Goal: Task Accomplishment & Management: Use online tool/utility

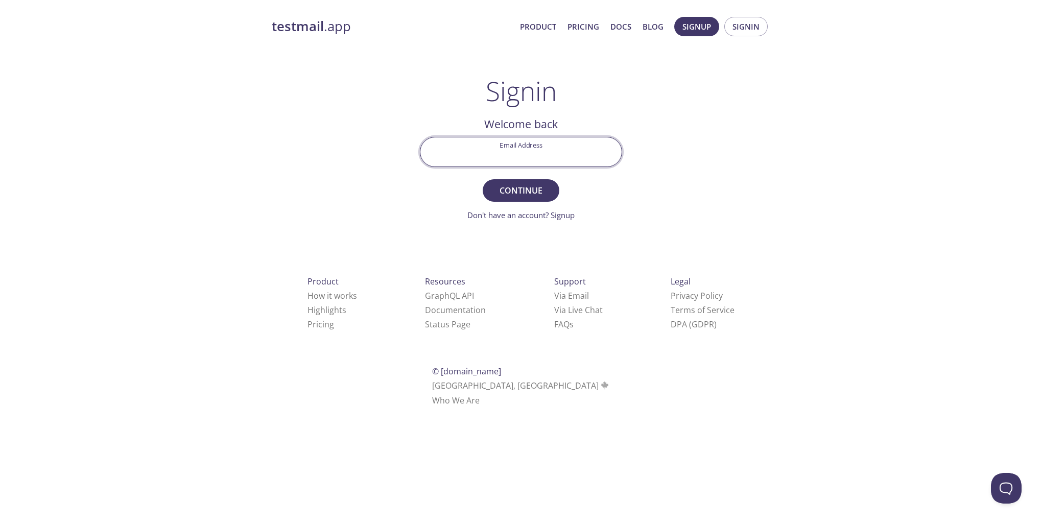
click at [478, 153] on input "Email Address" at bounding box center [521, 151] width 201 height 29
type input "[PERSON_NAME][EMAIL_ADDRESS][DOMAIN_NAME]"
click at [519, 192] on span "Continue" at bounding box center [521, 190] width 54 height 14
click at [470, 154] on input "Signin Security Code" at bounding box center [521, 151] width 201 height 29
paste input "4994D16"
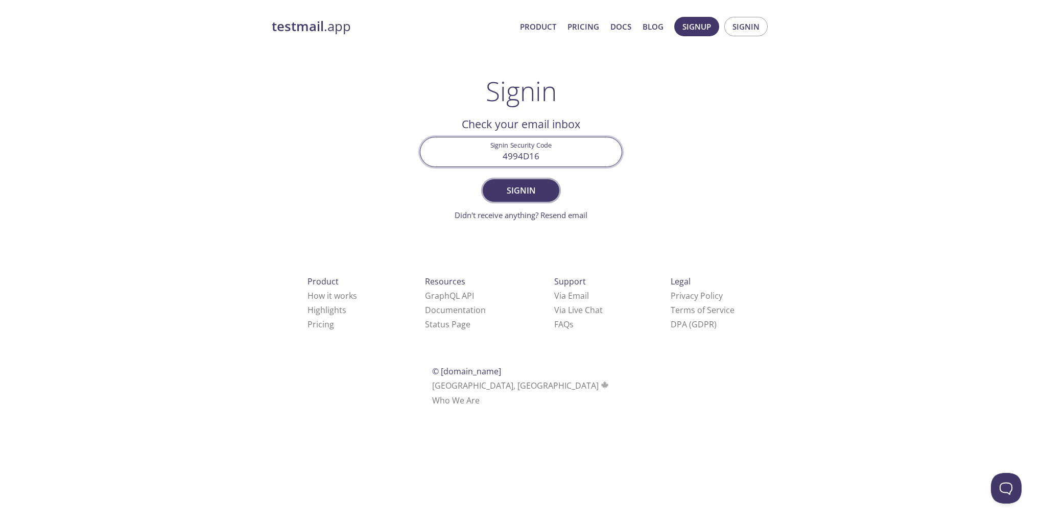
type input "4994D16"
click at [526, 191] on span "Signin" at bounding box center [521, 190] width 54 height 14
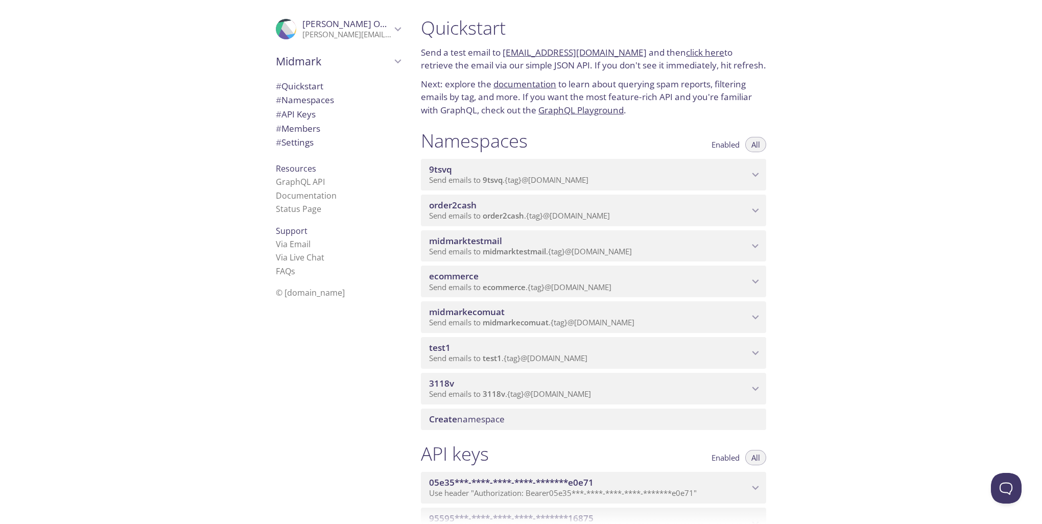
click at [754, 278] on icon "ecommerce namespace" at bounding box center [755, 281] width 13 height 13
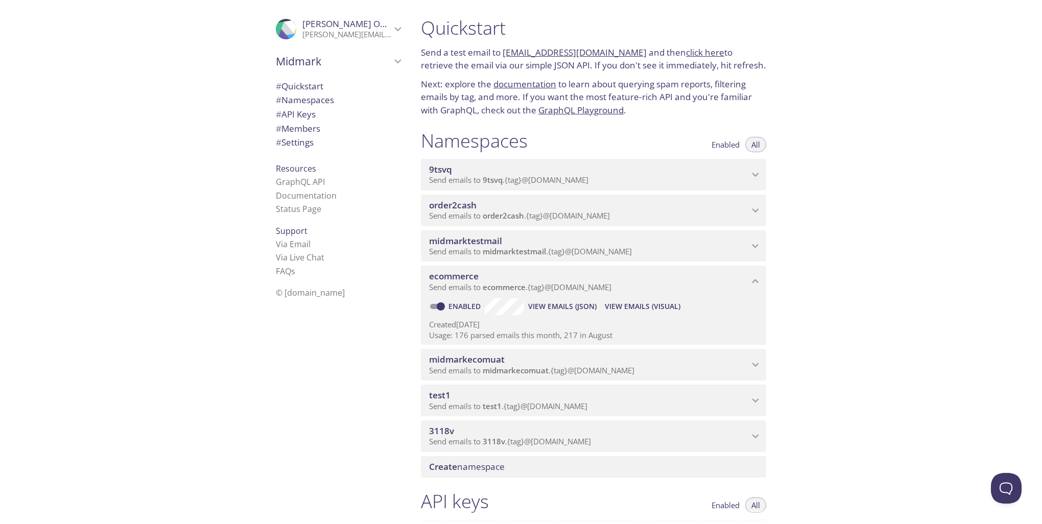
click at [651, 305] on span "View Emails (Visual)" at bounding box center [643, 306] width 76 height 12
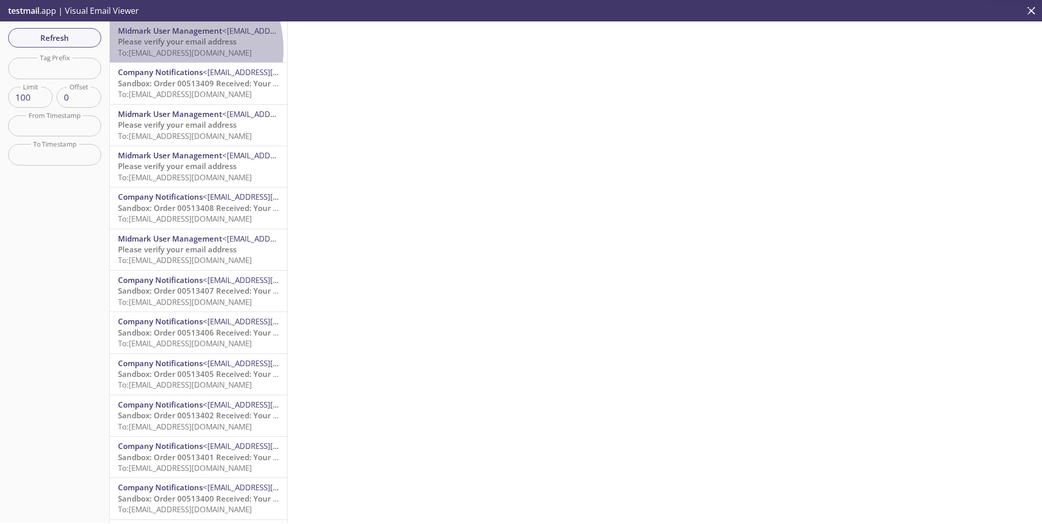
click at [161, 50] on span "To: ecommerce.tt7@inbox.testmail.app" at bounding box center [185, 53] width 134 height 10
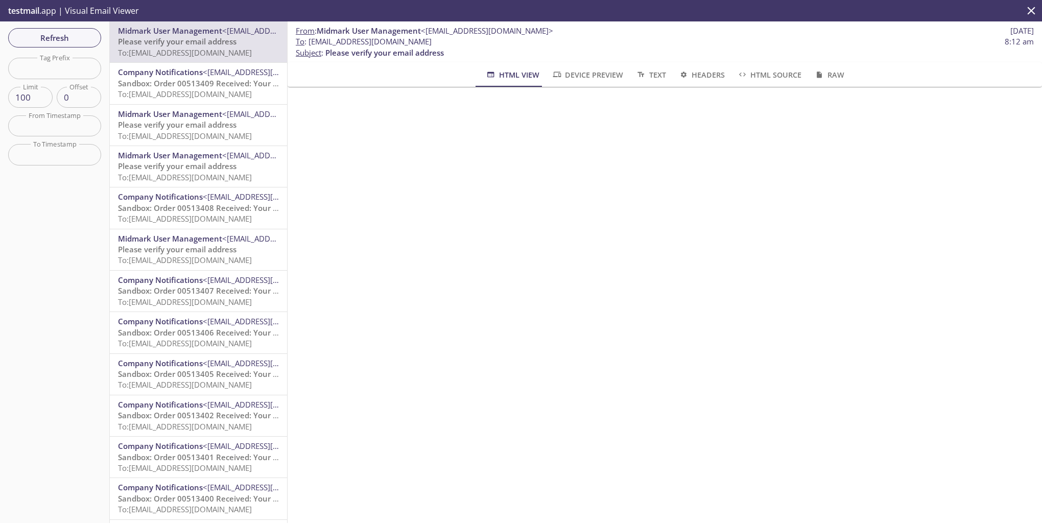
drag, startPoint x: 310, startPoint y: 42, endPoint x: 435, endPoint y: 40, distance: 125.7
click at [432, 40] on span "To : ecommerce.tt7@inbox.testmail.app" at bounding box center [364, 41] width 136 height 11
copy span "[EMAIL_ADDRESS][DOMAIN_NAME]"
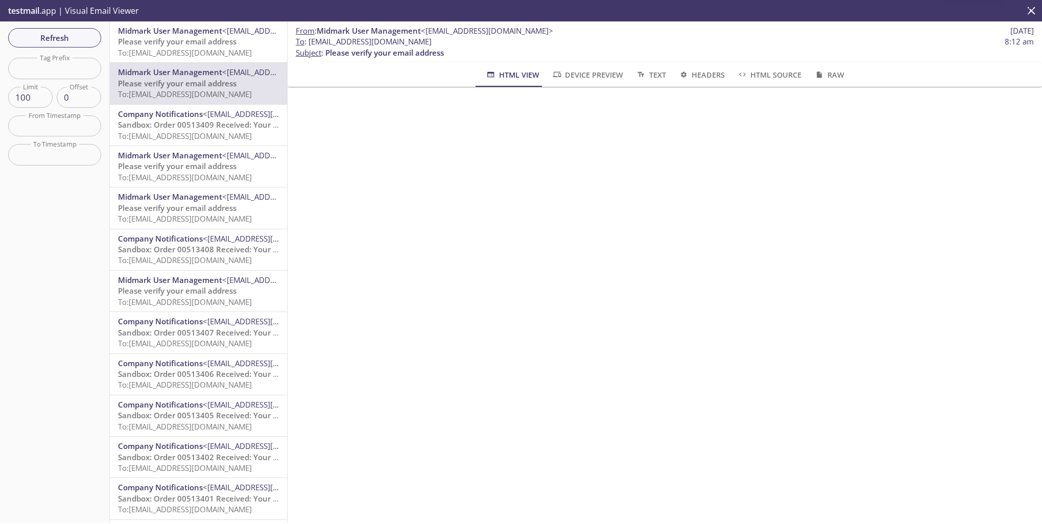
click at [195, 42] on span "Please verify your email address" at bounding box center [177, 41] width 119 height 10
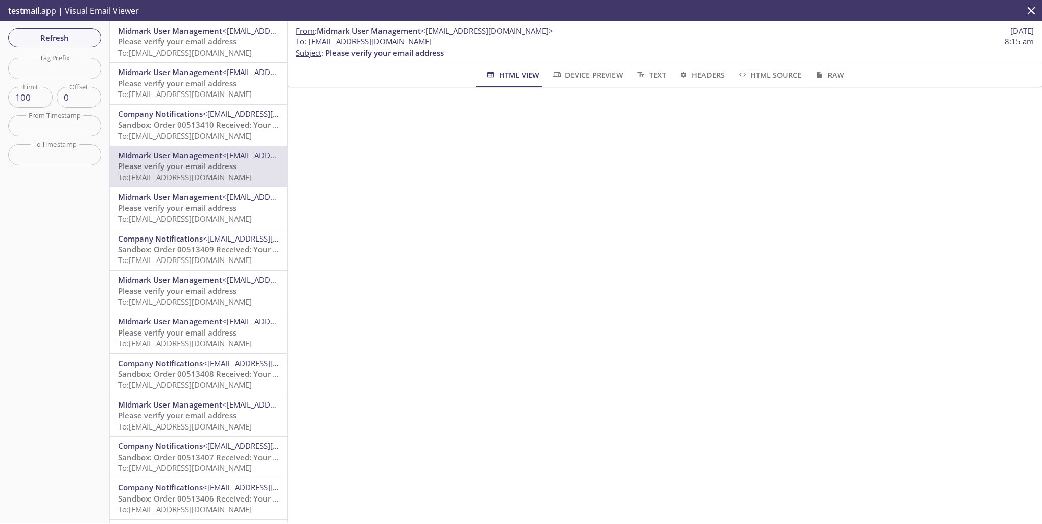
drag, startPoint x: 309, startPoint y: 42, endPoint x: 447, endPoint y: 40, distance: 138.0
click at [447, 40] on span "To : ecommerce.mo5@inbox.testmail.app 8:15 am" at bounding box center [665, 41] width 738 height 11
drag, startPoint x: 447, startPoint y: 40, endPoint x: 432, endPoint y: 41, distance: 14.9
copy span "[EMAIL_ADDRESS][DOMAIN_NAME]"
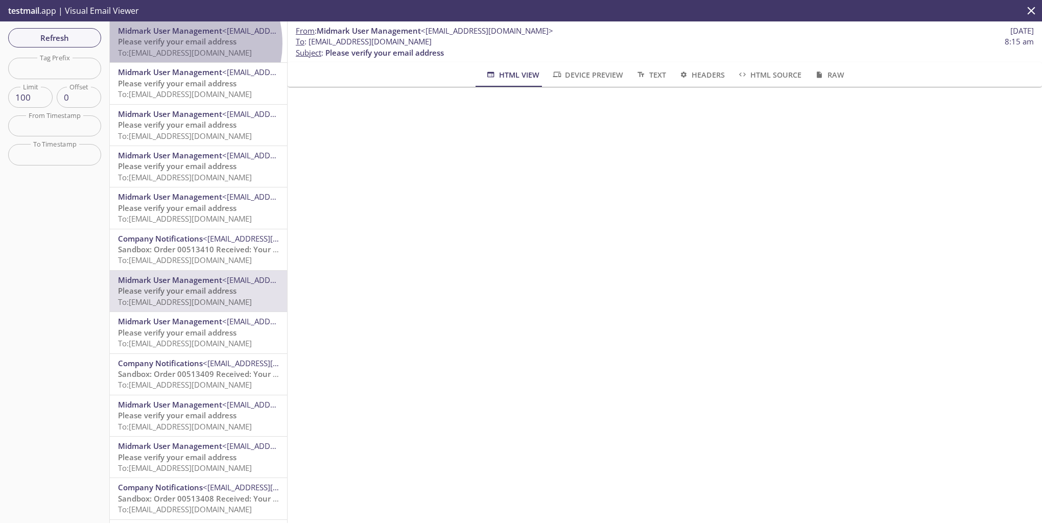
click at [180, 43] on span "Please verify your email address" at bounding box center [177, 41] width 119 height 10
